Goal: Transaction & Acquisition: Purchase product/service

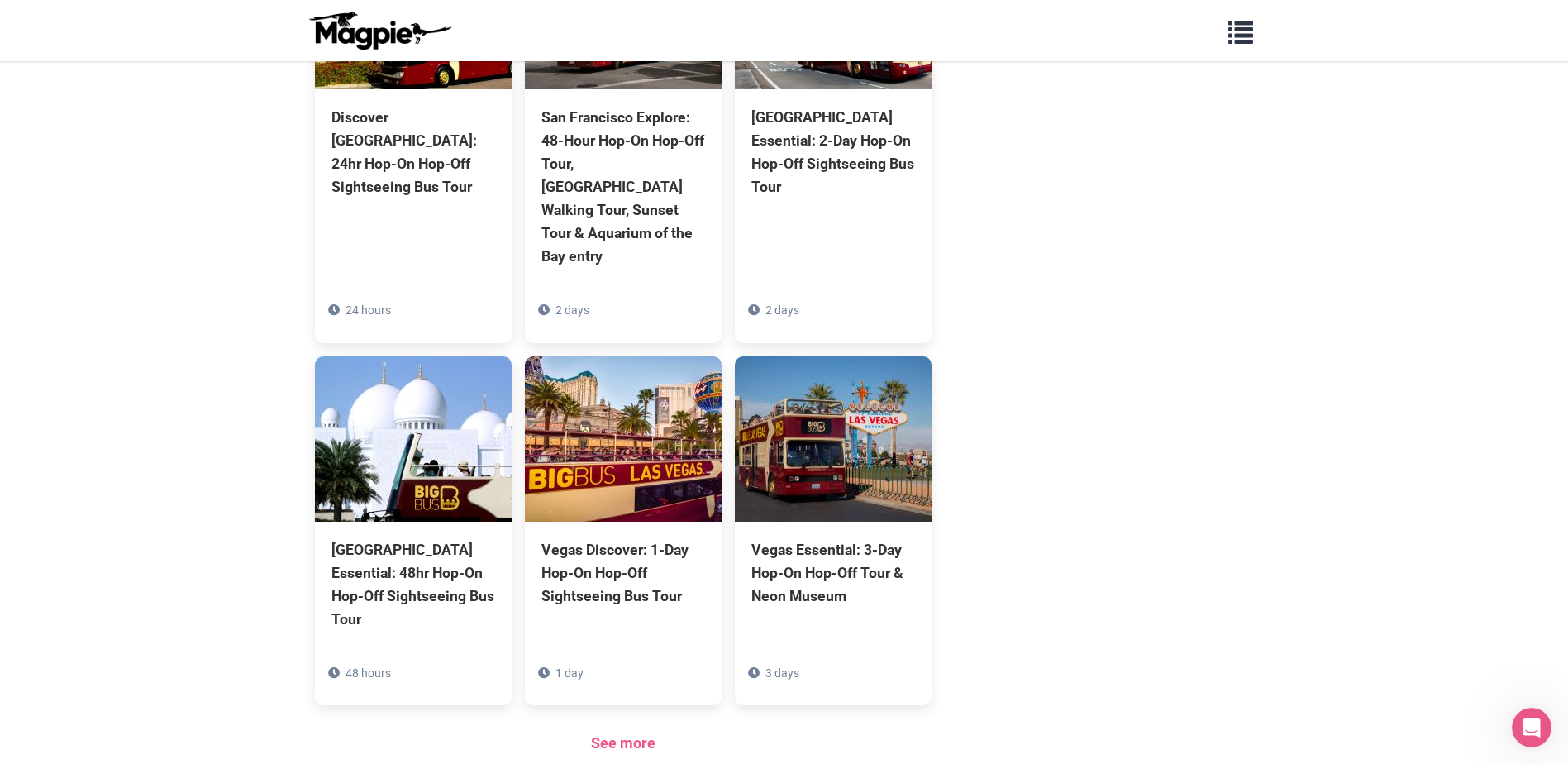
scroll to position [1323, 0]
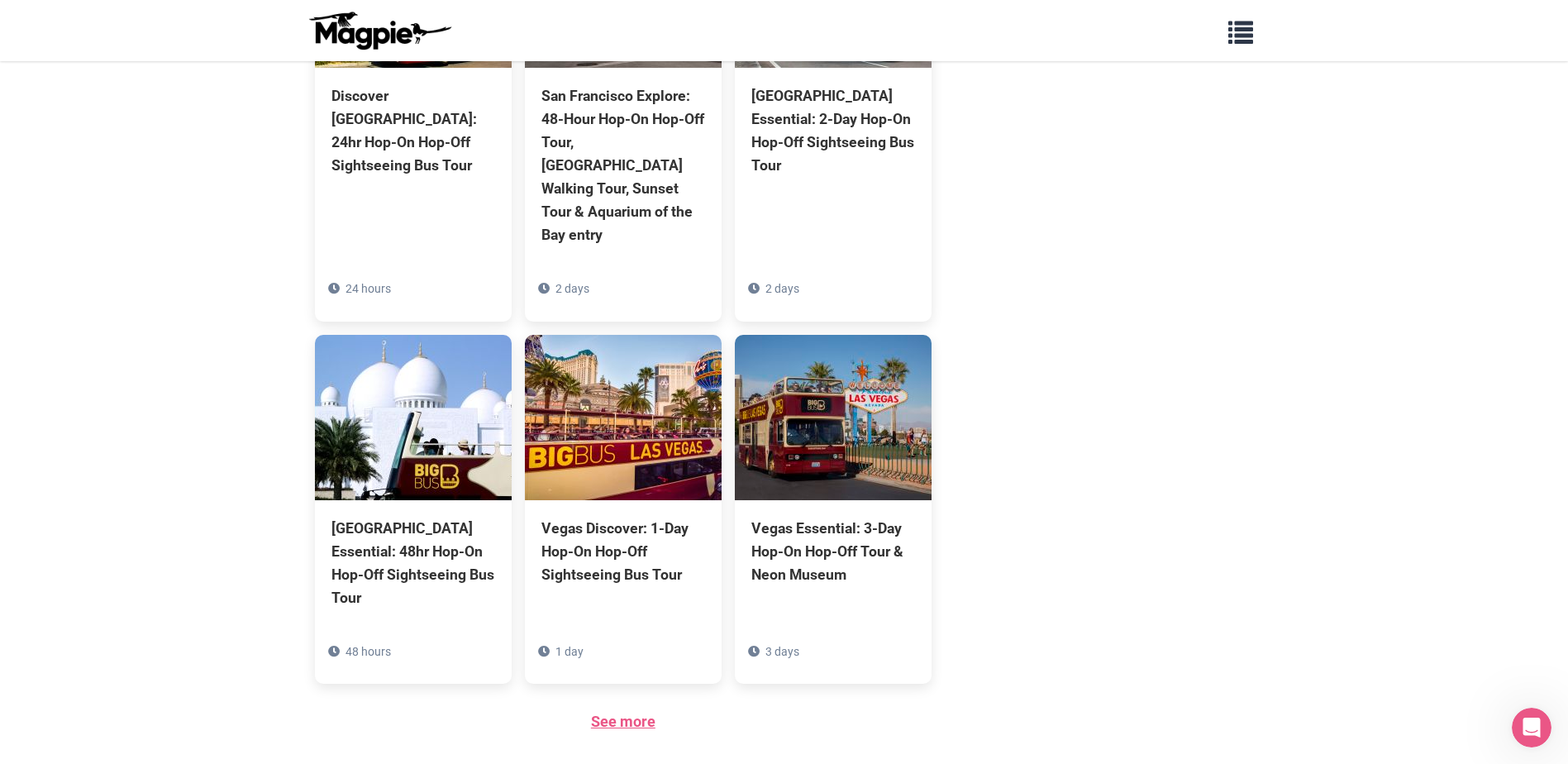
click at [630, 713] on link "See more" at bounding box center [623, 722] width 64 height 17
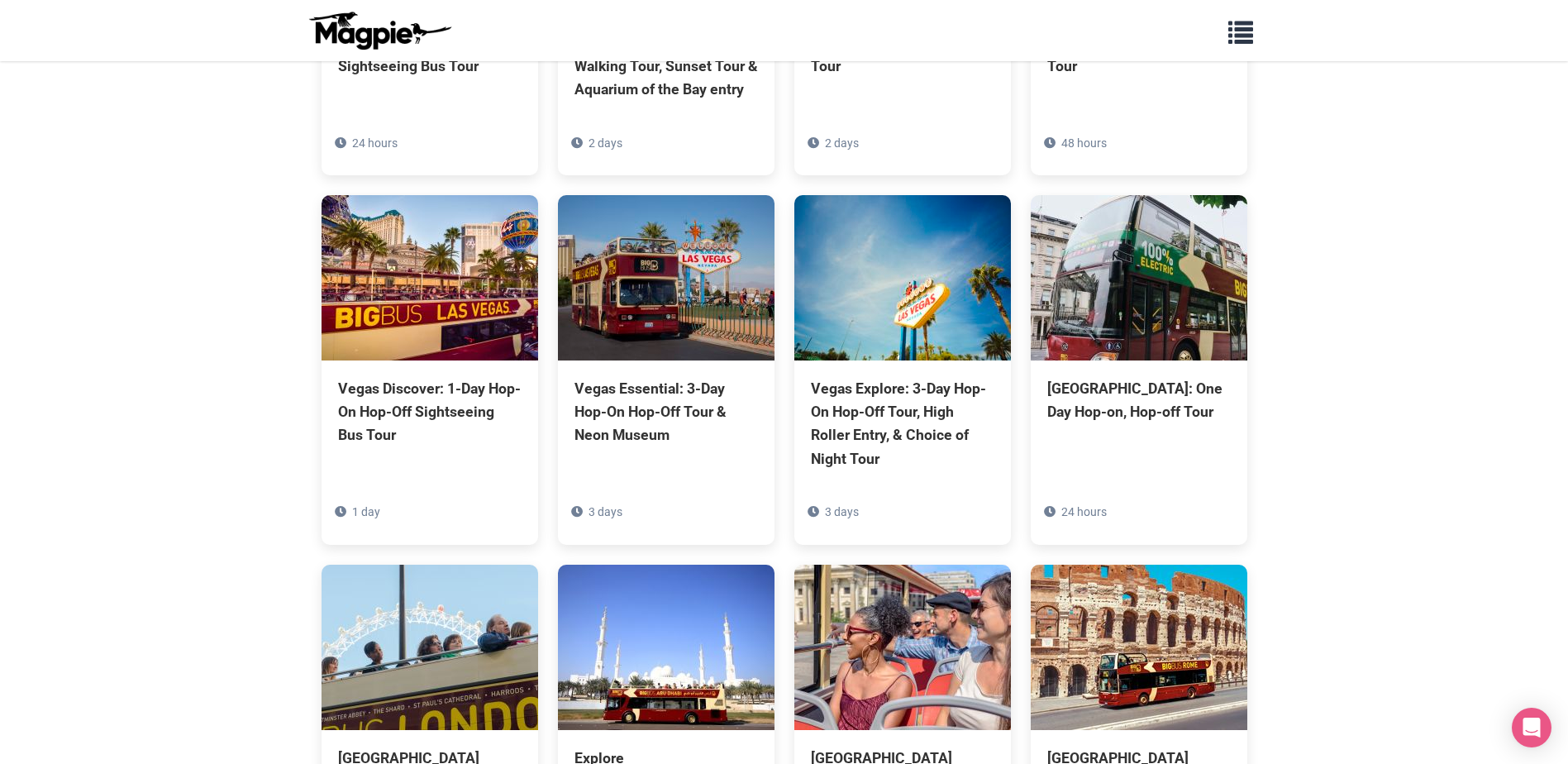
scroll to position [496, 0]
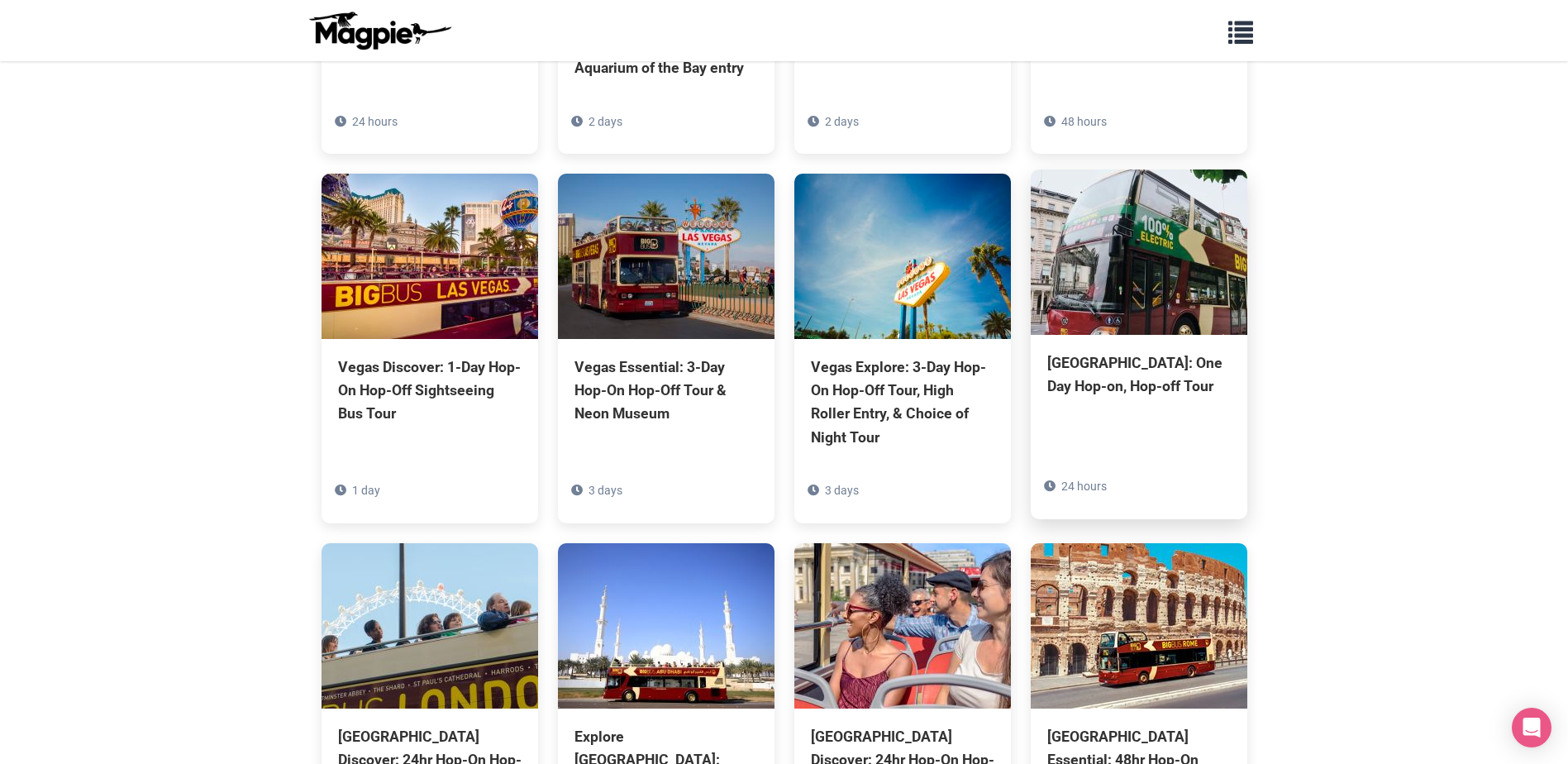
click at [1100, 366] on div "London: One Day Hop-on, Hop-off Tour" at bounding box center [1139, 374] width 184 height 46
